Goal: Task Accomplishment & Management: Manage account settings

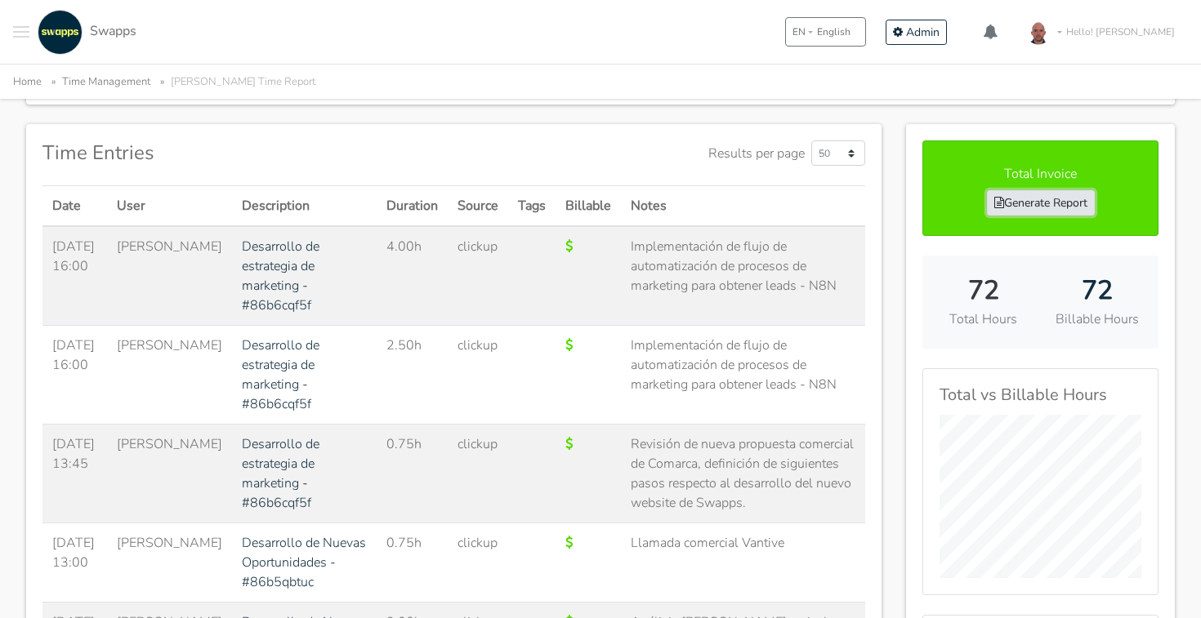
scroll to position [238, 0]
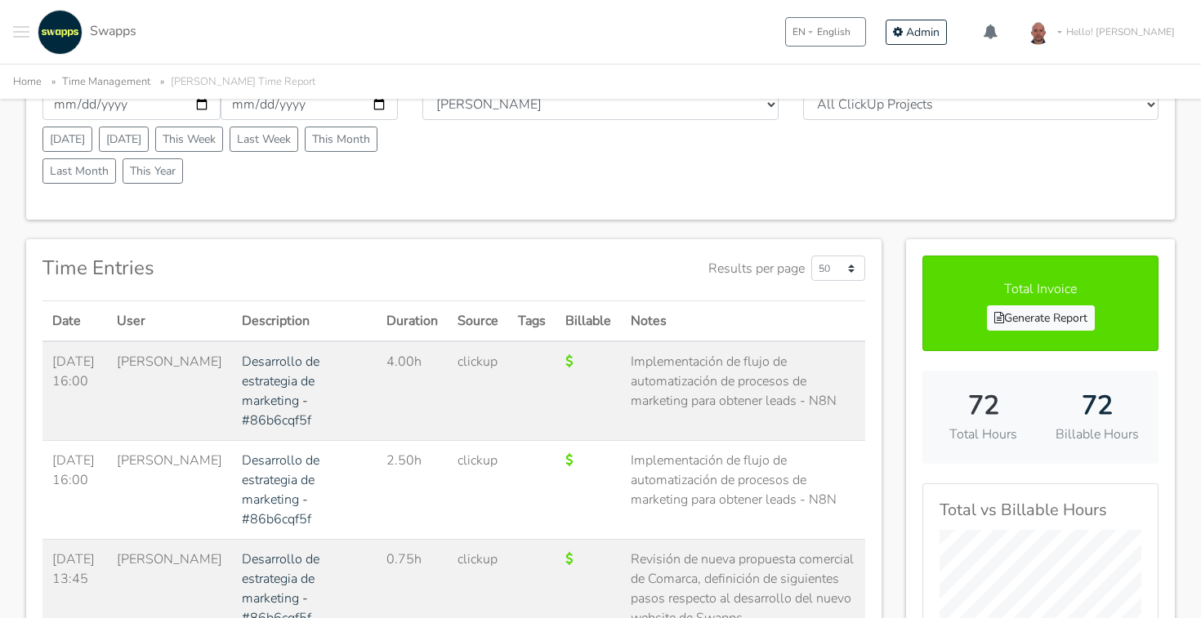
click at [786, 156] on div "User All Users Andres Cristian Mateo Angie Diego Swapps Tech Alejandra Tatiana …" at bounding box center [600, 126] width 380 height 127
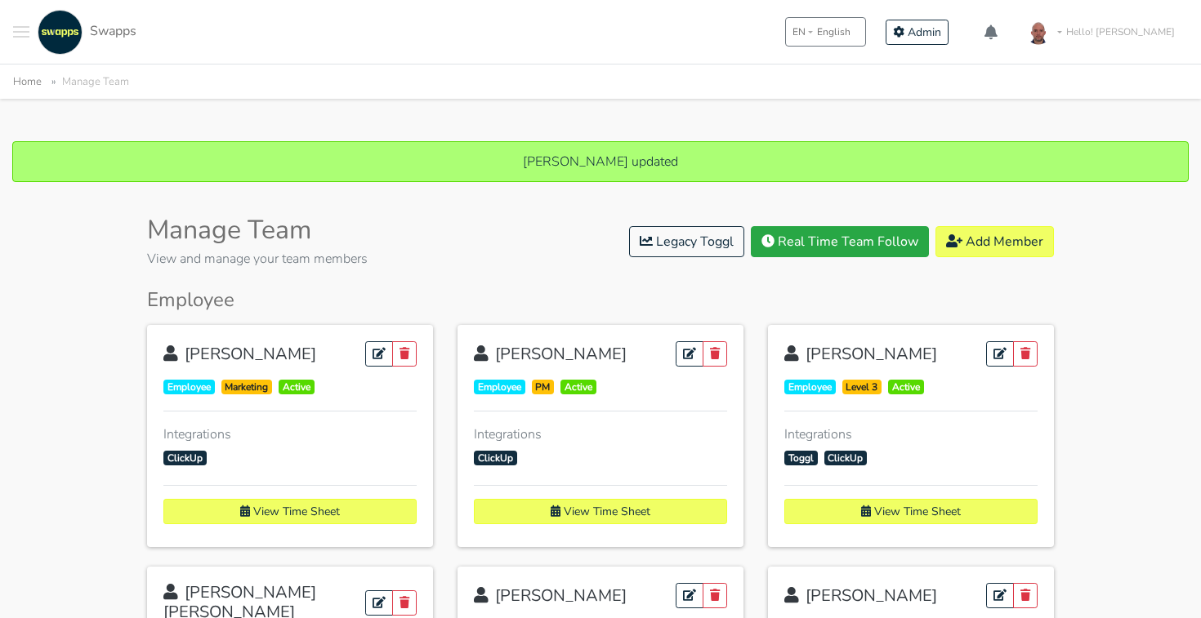
scroll to position [1566, 0]
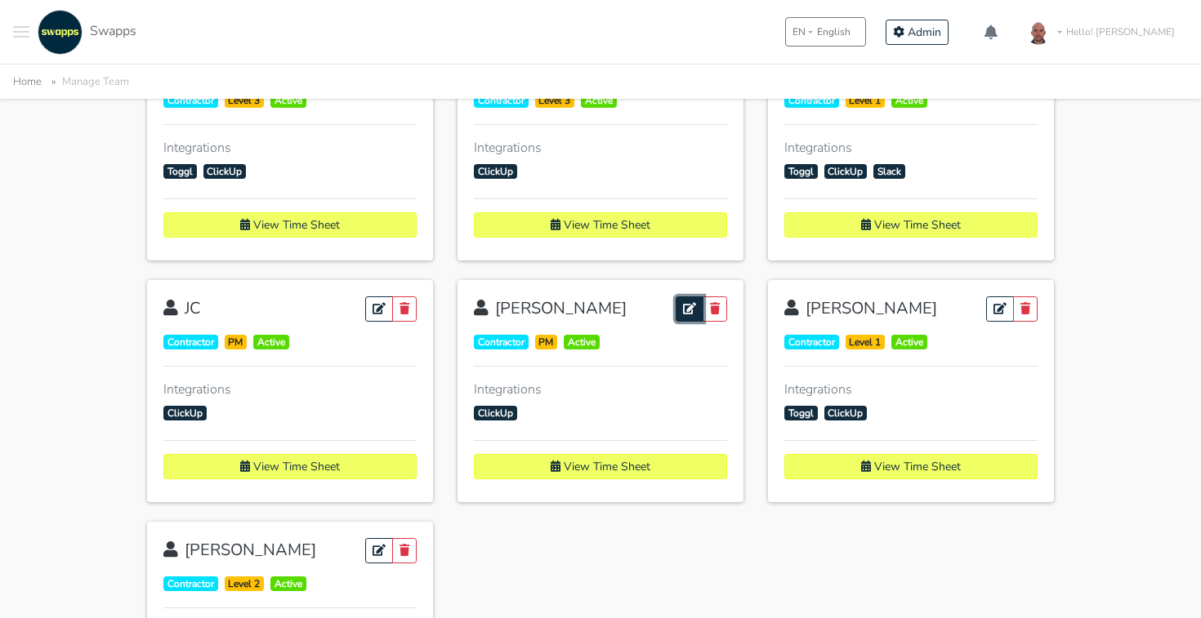
click at [681, 313] on link at bounding box center [690, 309] width 28 height 25
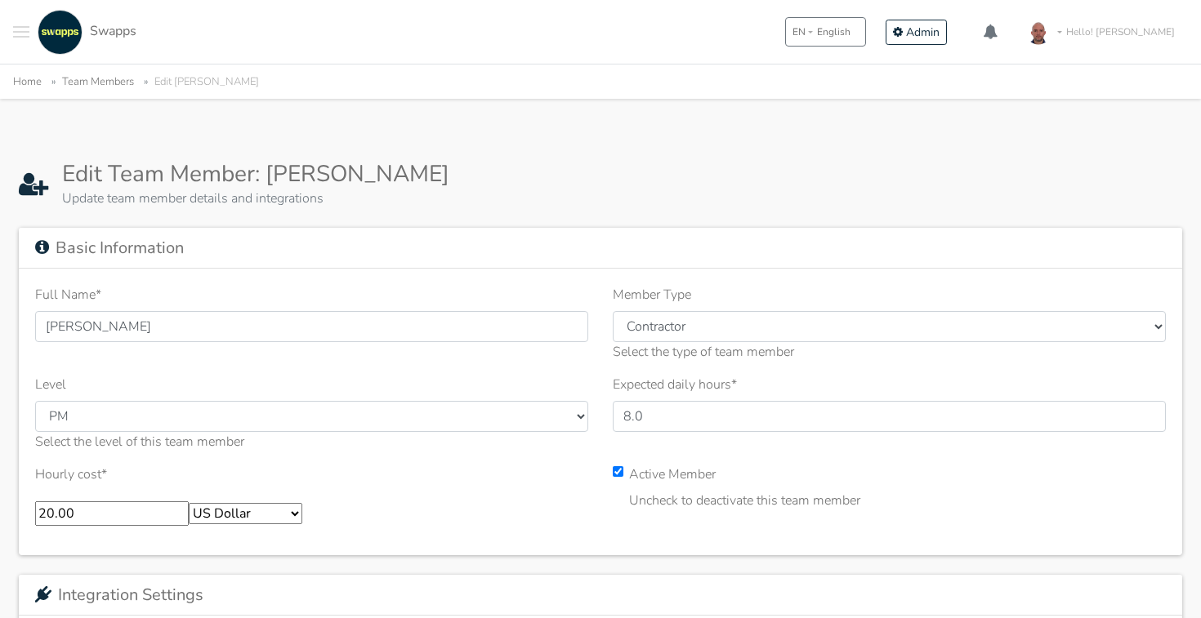
click at [134, 505] on input "20.00" at bounding box center [112, 514] width 154 height 25
type input "25"
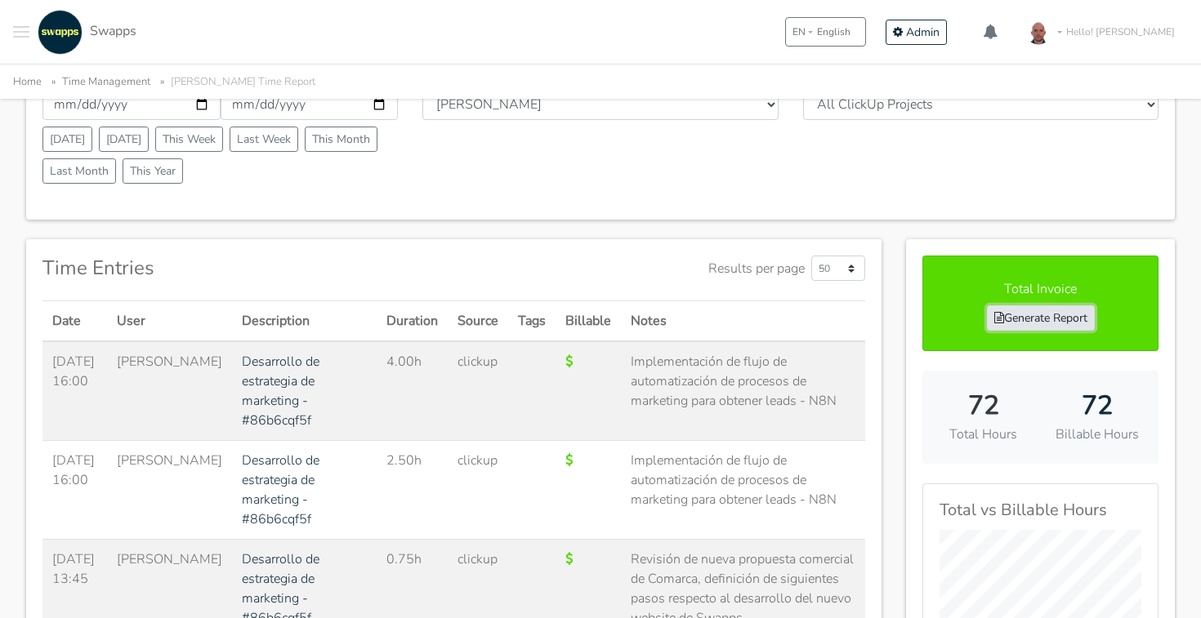
click at [1041, 319] on link "Generate Report" at bounding box center [1041, 318] width 108 height 25
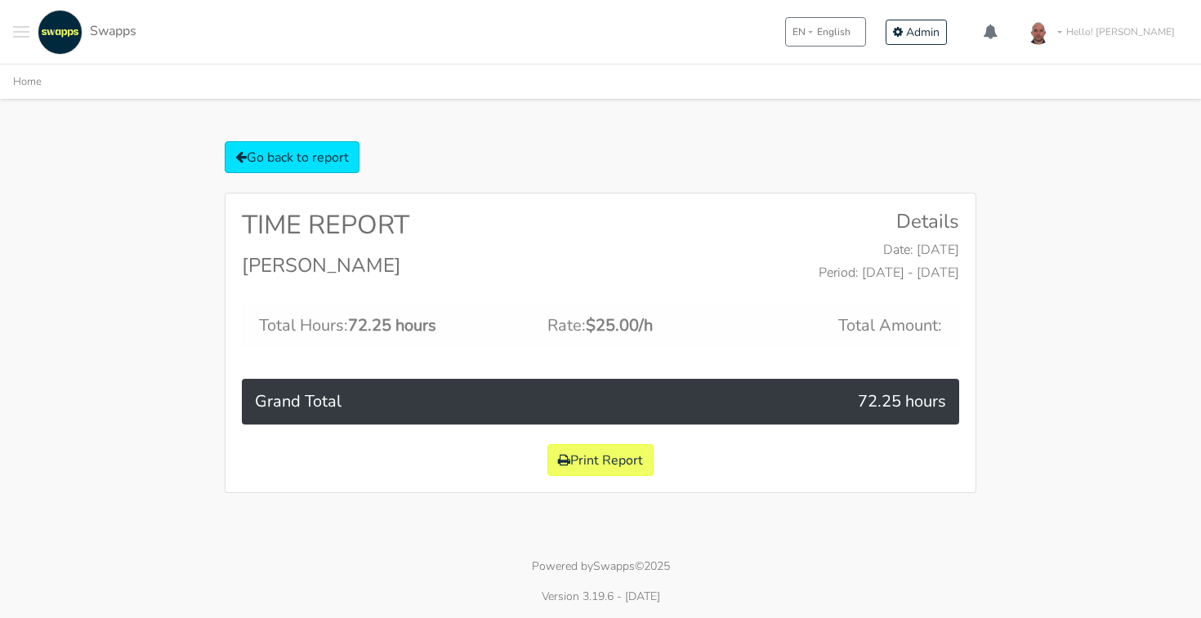
click at [20, 29] on button "Toggle navigation menu" at bounding box center [21, 32] width 16 height 45
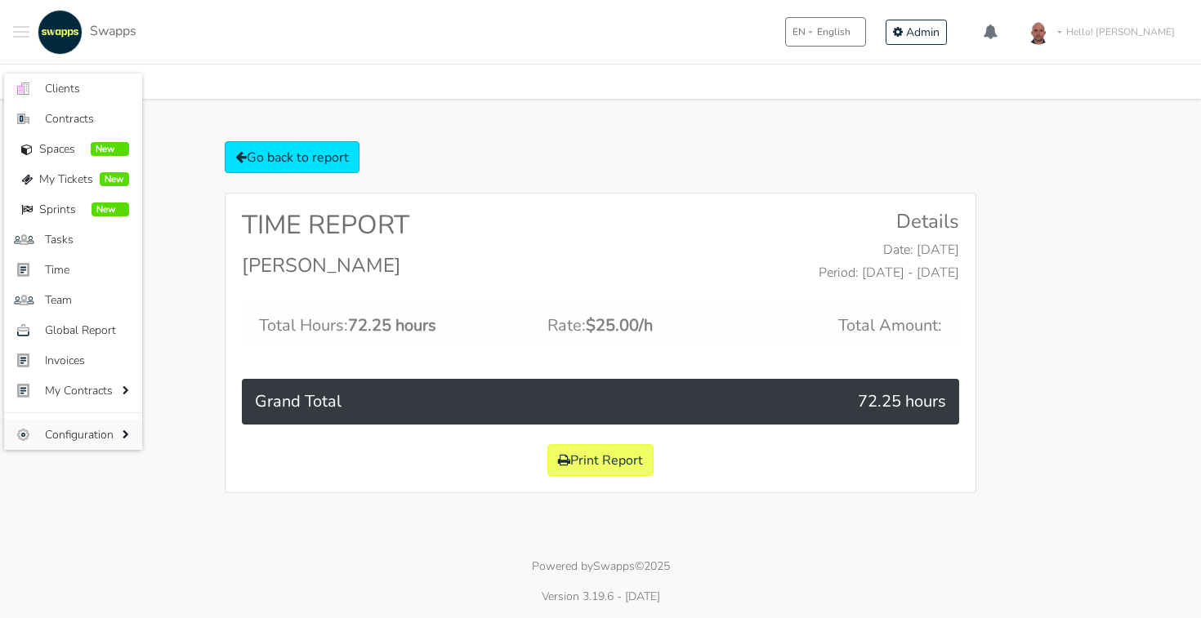
click at [94, 437] on span "Configuration" at bounding box center [82, 434] width 74 height 17
click at [226, 433] on span "Users" at bounding box center [229, 436] width 77 height 17
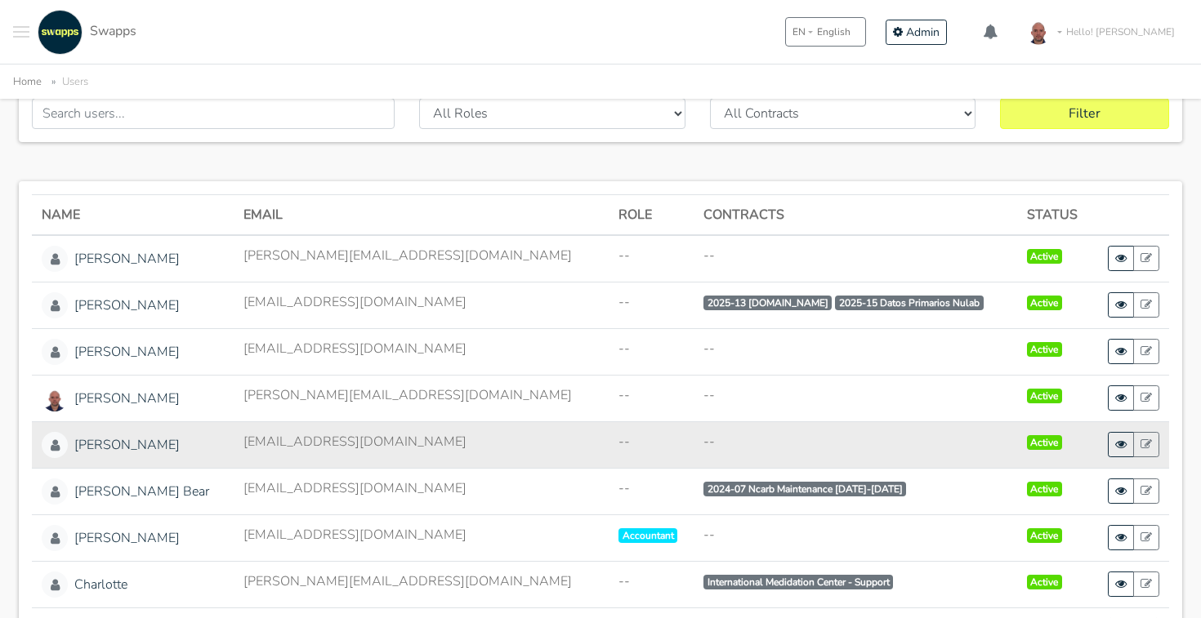
scroll to position [115, 0]
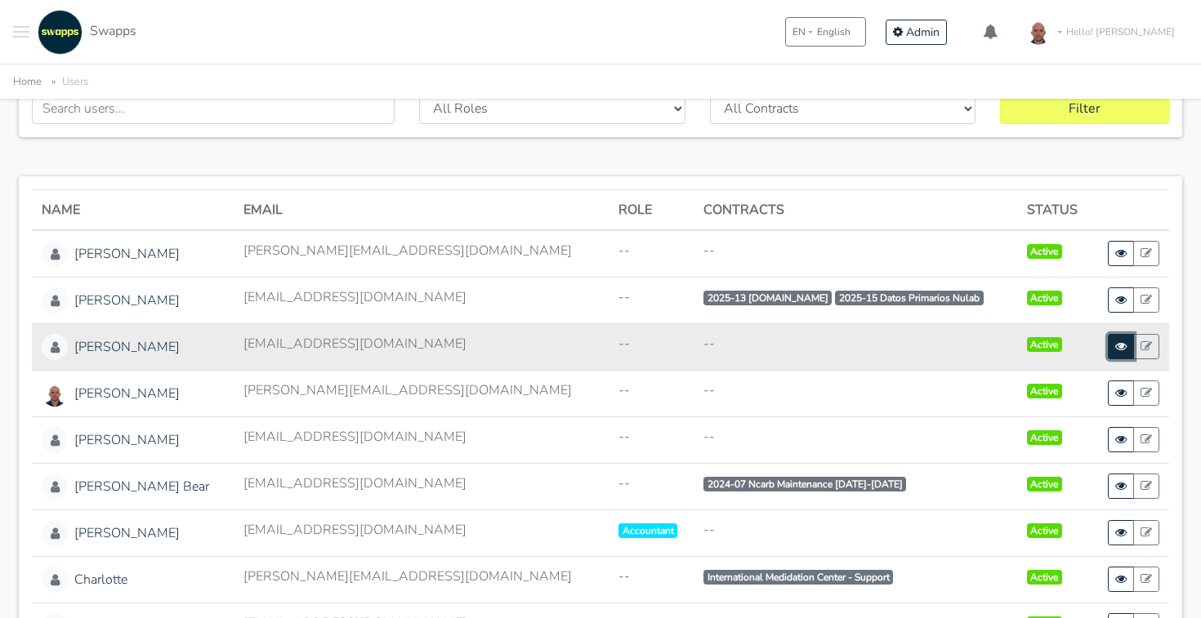
click at [1127, 342] on link at bounding box center [1121, 346] width 26 height 25
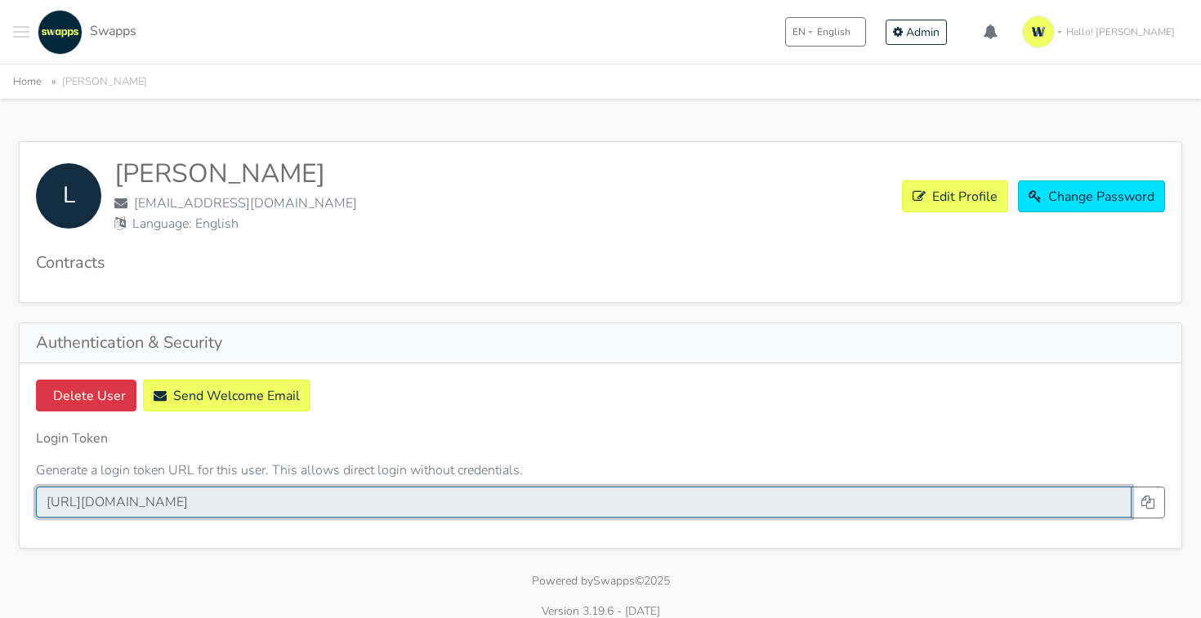
click at [968, 496] on input "https://app.swapps.com/u/login/fl4cbsihft1sl5ocleng0ykb5bkryktvmcbgdwcn7gzkdyi1…" at bounding box center [583, 502] width 1095 height 31
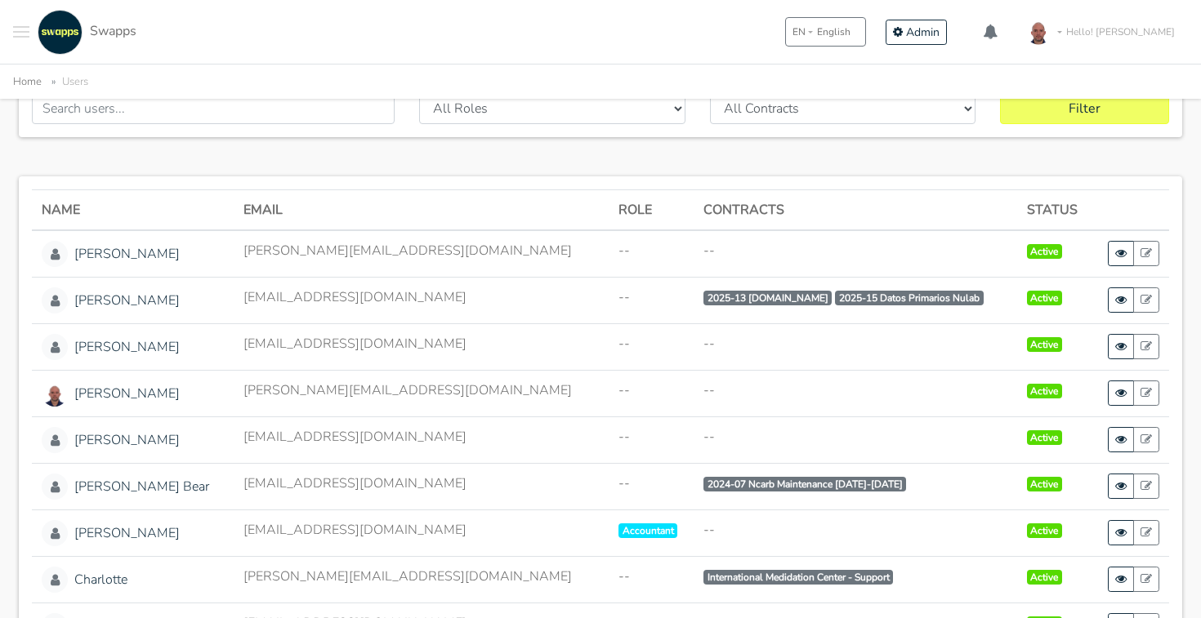
scroll to position [42, 0]
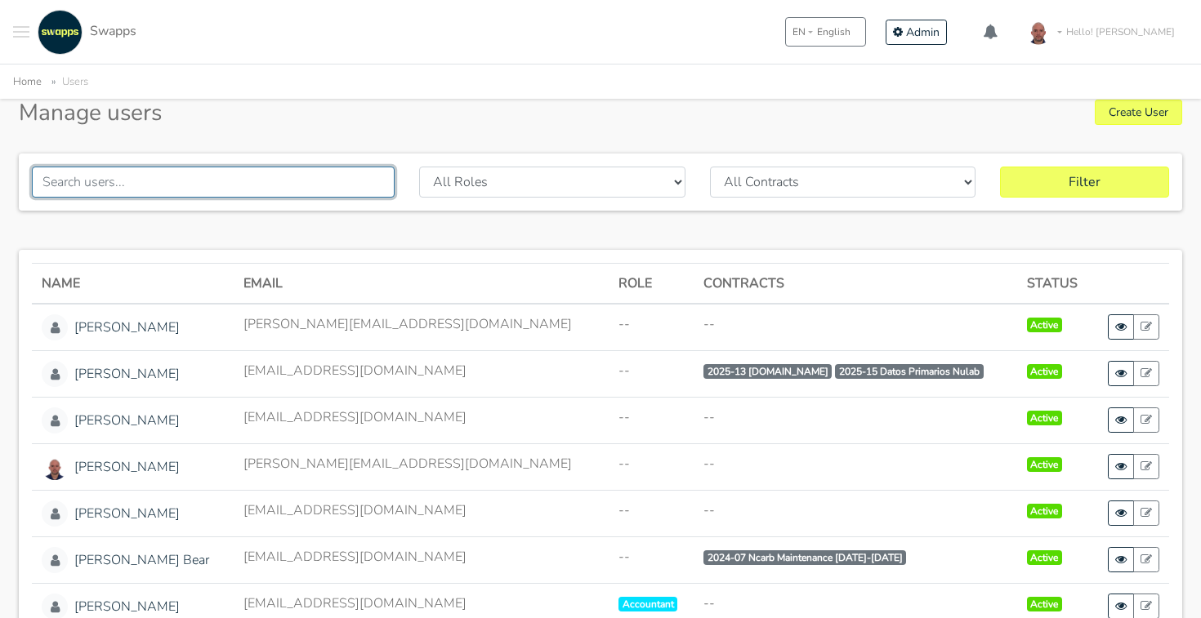
click at [250, 167] on input "text" at bounding box center [213, 182] width 363 height 31
type input "tati"
click at [1000, 167] on button "Filter" at bounding box center [1084, 182] width 169 height 31
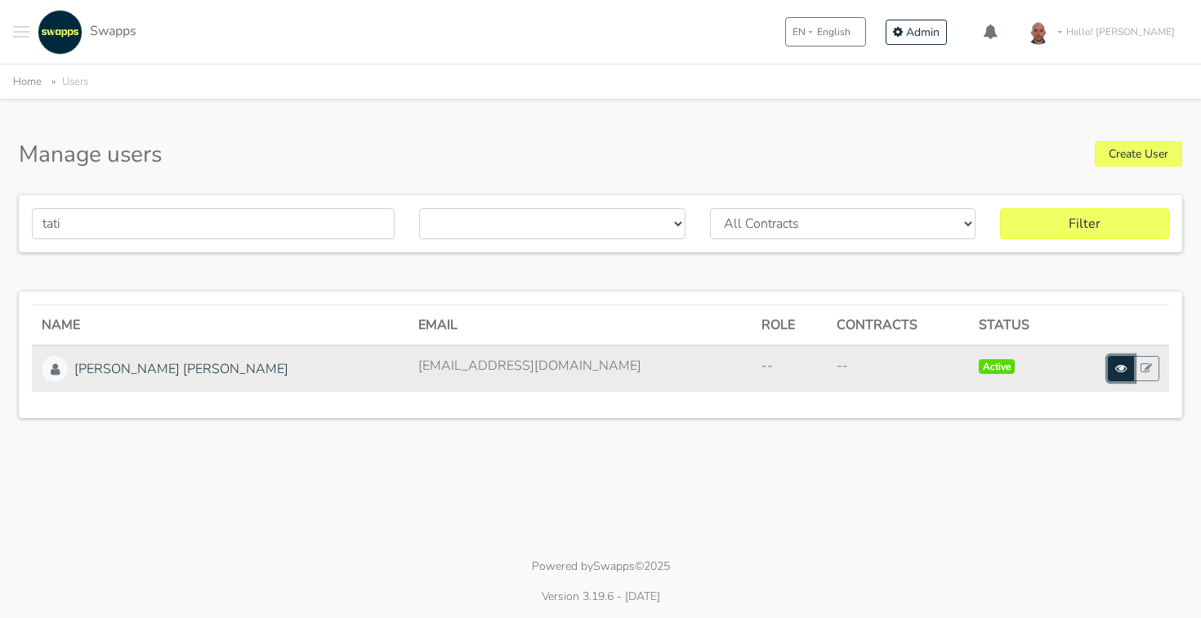
click at [1117, 364] on icon at bounding box center [1120, 368] width 11 height 11
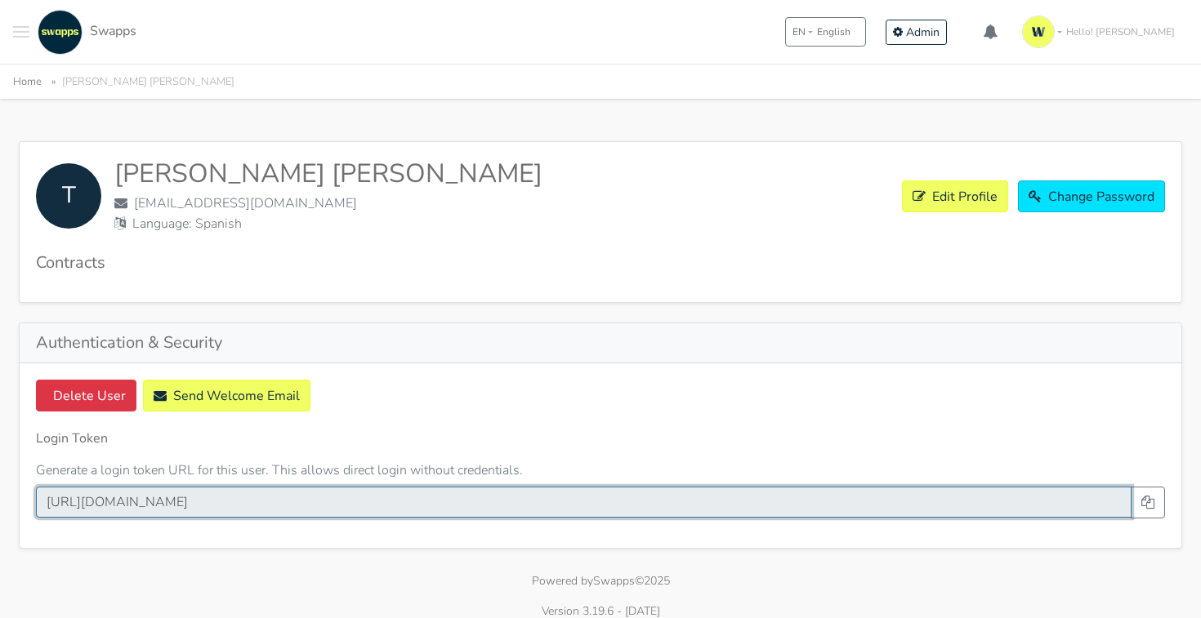
click at [650, 500] on input "[URL][DOMAIN_NAME]" at bounding box center [583, 502] width 1095 height 31
